Goal: Find contact information: Find contact information

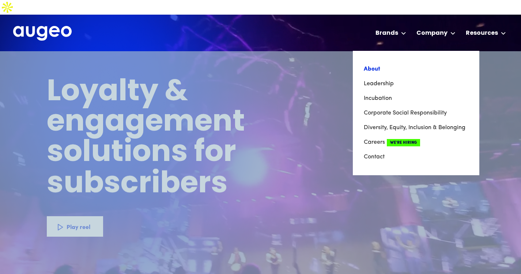
click at [376, 62] on link "About" at bounding box center [416, 69] width 105 height 15
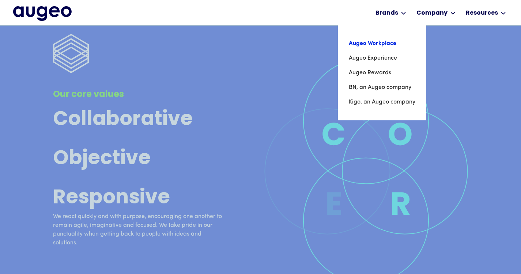
scroll to position [2065, 0]
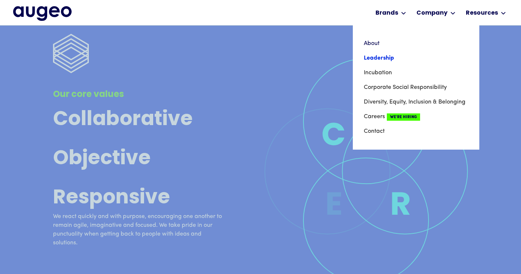
click at [372, 57] on link "Leadership" at bounding box center [416, 58] width 105 height 15
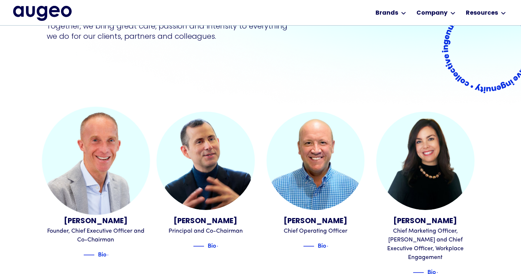
scroll to position [147, 0]
click at [100, 251] on img at bounding box center [99, 255] width 11 height 9
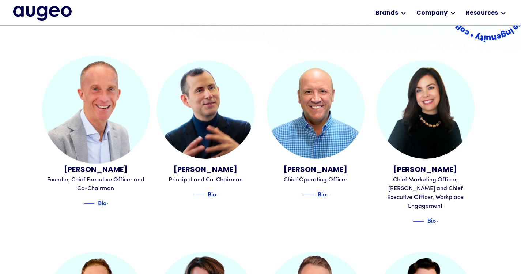
scroll to position [213, 0]
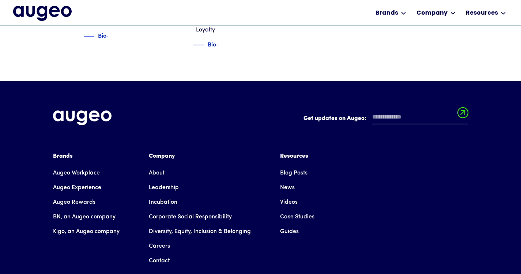
scroll to position [1061, 0]
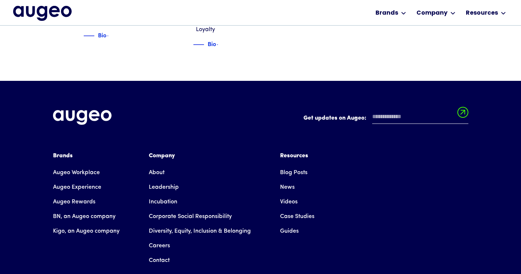
click at [159, 253] on link "Contact" at bounding box center [159, 260] width 21 height 15
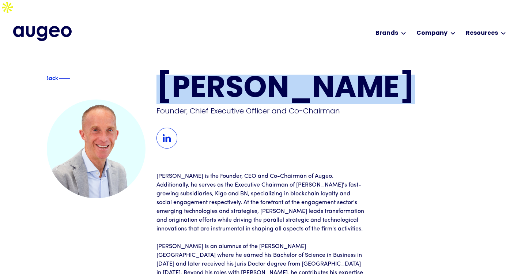
drag, startPoint x: 162, startPoint y: 72, endPoint x: 353, endPoint y: 71, distance: 191.0
click at [353, 75] on h1 "David Kristal" at bounding box center [316, 90] width 318 height 30
copy h1 "David Kristal"
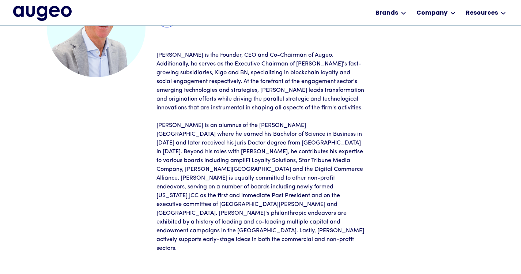
scroll to position [110, 0]
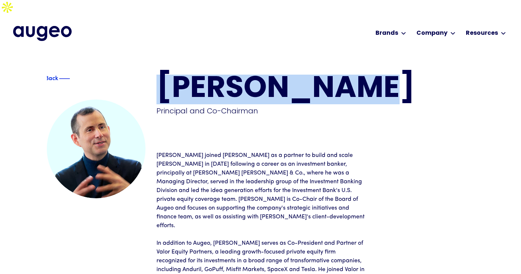
drag, startPoint x: 165, startPoint y: 73, endPoint x: 361, endPoint y: 67, distance: 196.2
click at [361, 75] on h1 "[PERSON_NAME]" at bounding box center [316, 90] width 318 height 30
copy h1 "[PERSON_NAME]"
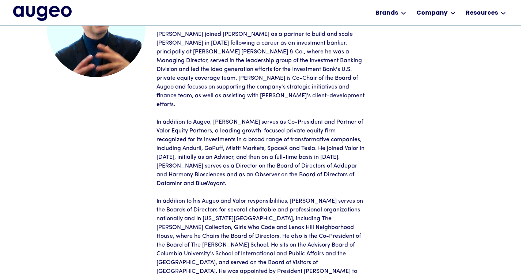
scroll to position [110, 0]
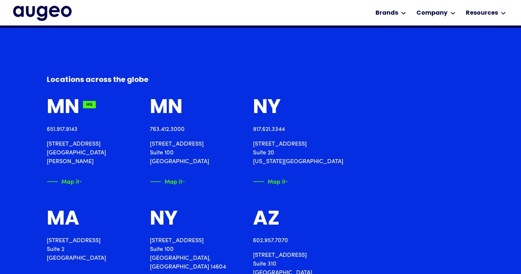
scroll to position [774, 0]
drag, startPoint x: 45, startPoint y: 131, endPoint x: 97, endPoint y: 138, distance: 52.4
copy p "[STREET_ADDRESS][PERSON_NAME]"
